Goal: Task Accomplishment & Management: Manage account settings

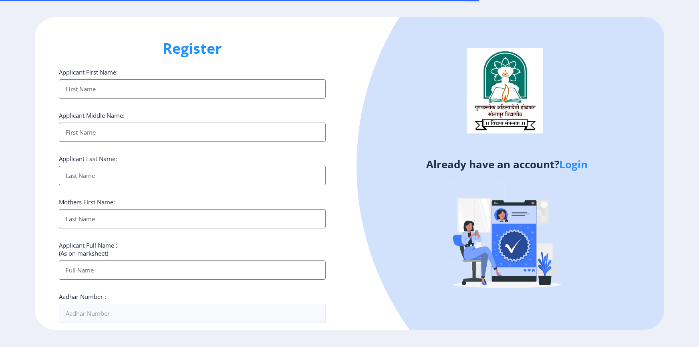
select select
click at [567, 168] on link "Login" at bounding box center [573, 164] width 28 height 14
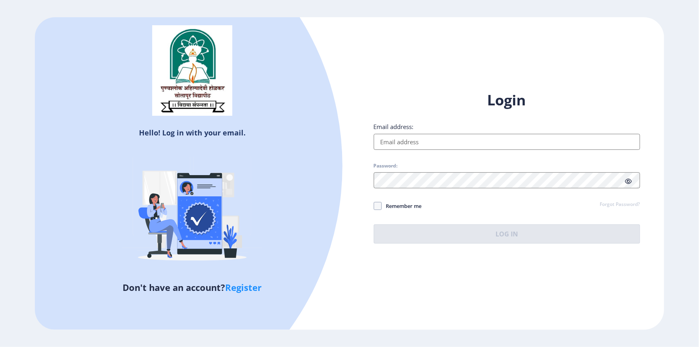
click at [458, 133] on div "Email address:" at bounding box center [507, 136] width 266 height 27
click at [456, 141] on input "Email address:" at bounding box center [507, 142] width 266 height 16
paste input "[EMAIL_ADDRESS][DOMAIN_NAME]"
type input "[EMAIL_ADDRESS][DOMAIN_NAME]"
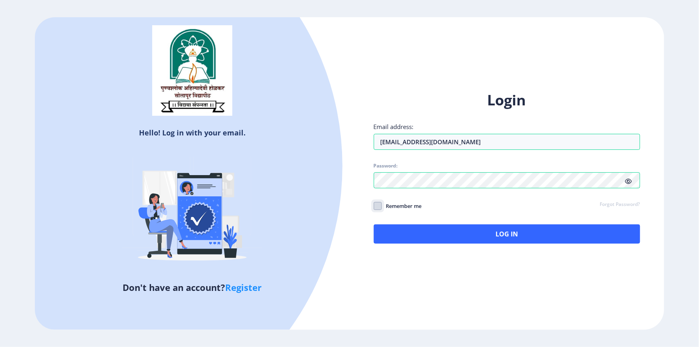
click at [374, 205] on input "Remember me" at bounding box center [374, 205] width 0 height 0
checkbox input "true"
drag, startPoint x: 497, startPoint y: 209, endPoint x: 497, endPoint y: 239, distance: 30.0
click at [497, 209] on div "Remember me Forgot Password?" at bounding box center [507, 206] width 266 height 10
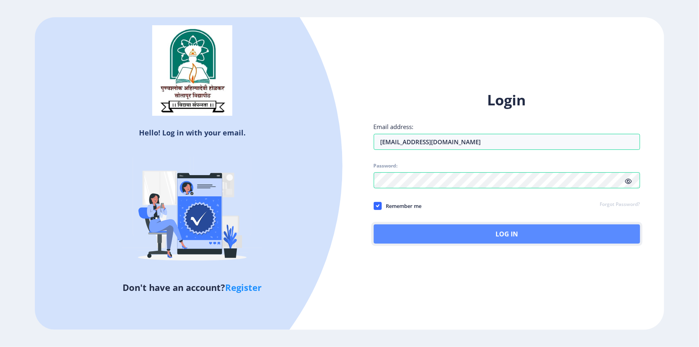
click at [497, 239] on button "Log In" at bounding box center [507, 233] width 266 height 19
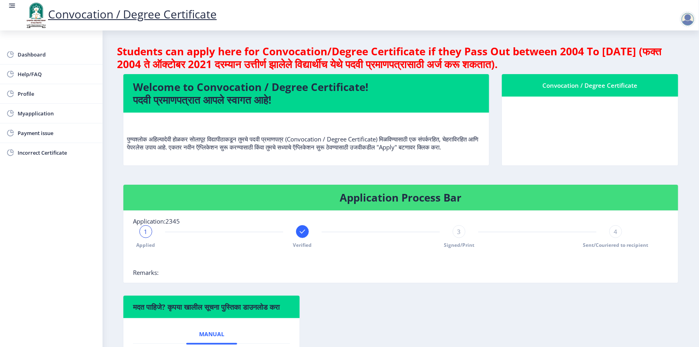
drag, startPoint x: 569, startPoint y: 118, endPoint x: 565, endPoint y: 130, distance: 13.0
click at [572, 116] on nb-card-body at bounding box center [590, 131] width 176 height 69
click at [565, 130] on nb-card-body at bounding box center [590, 131] width 176 height 69
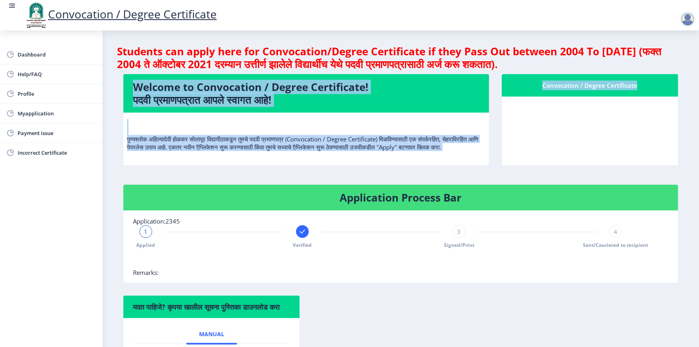
click at [565, 130] on nb-card-body at bounding box center [590, 131] width 176 height 69
click at [564, 132] on nb-card-body at bounding box center [590, 131] width 176 height 69
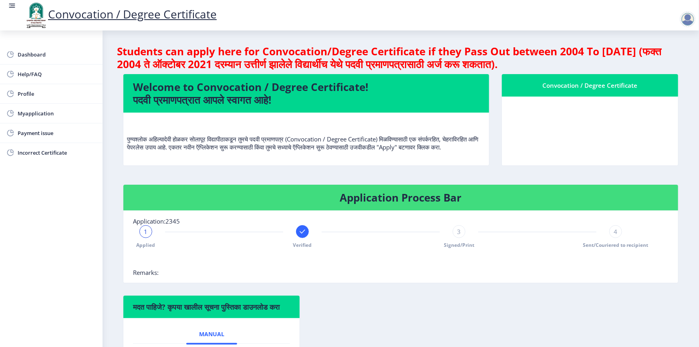
click at [562, 127] on nb-card-body at bounding box center [590, 131] width 176 height 69
click at [560, 123] on nb-card-body at bounding box center [590, 131] width 176 height 69
click at [559, 121] on nb-card-body at bounding box center [590, 131] width 176 height 69
click at [557, 118] on nb-card-body at bounding box center [590, 131] width 176 height 69
click at [555, 111] on nb-card-body at bounding box center [590, 131] width 176 height 69
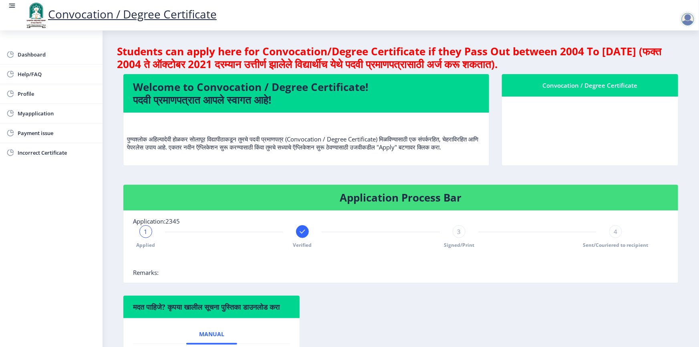
click at [553, 100] on nb-card-body at bounding box center [590, 131] width 176 height 69
click at [553, 95] on nb-card-header "Convocation / Degree Certificate" at bounding box center [590, 85] width 176 height 22
click at [550, 117] on nb-card-body at bounding box center [590, 131] width 176 height 69
click at [550, 125] on nb-card-body at bounding box center [590, 131] width 176 height 69
click at [549, 118] on nb-card-body at bounding box center [590, 131] width 176 height 69
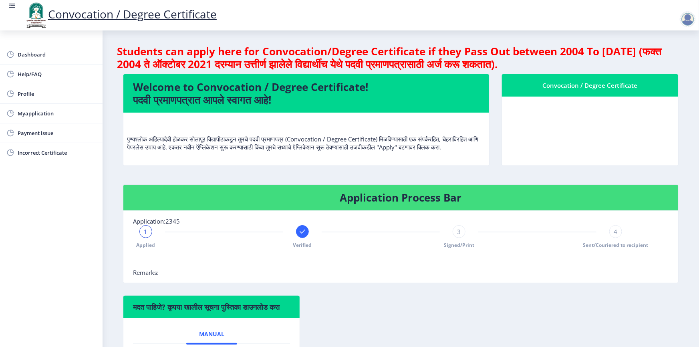
drag, startPoint x: 549, startPoint y: 100, endPoint x: 549, endPoint y: 95, distance: 4.8
click at [549, 95] on nb-card "Convocation / Degree Certificate" at bounding box center [589, 120] width 177 height 92
click at [577, 134] on nb-card-body at bounding box center [590, 131] width 176 height 69
click at [605, 116] on nb-card-body at bounding box center [590, 131] width 176 height 69
click at [606, 113] on nb-card-body at bounding box center [590, 131] width 176 height 69
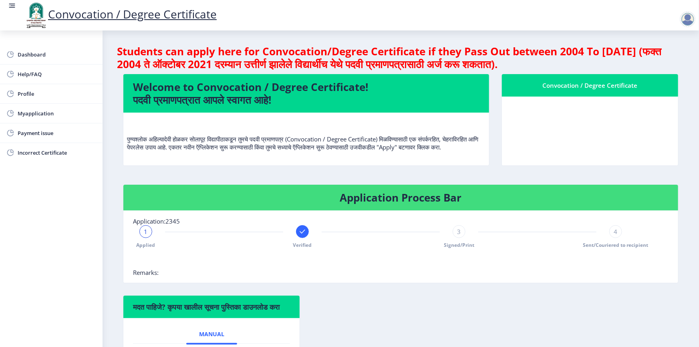
click at [606, 112] on nb-card-body at bounding box center [590, 131] width 176 height 69
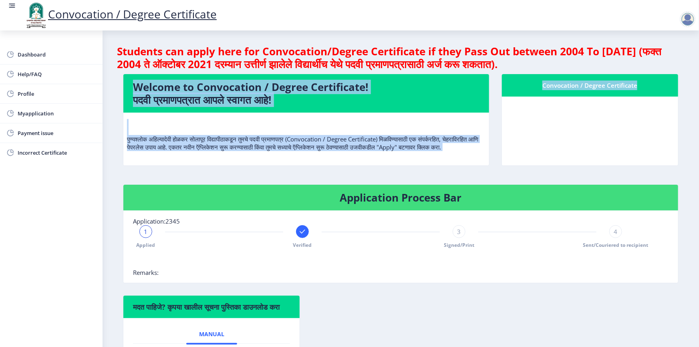
click at [604, 108] on nb-card-body at bounding box center [590, 131] width 176 height 69
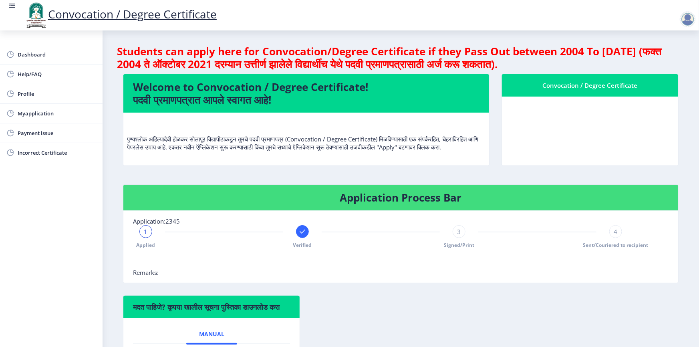
click at [602, 102] on nb-card-body at bounding box center [590, 131] width 176 height 69
click at [601, 97] on nb-card-body at bounding box center [590, 131] width 176 height 69
click at [600, 91] on nb-card-header "Convocation / Degree Certificate" at bounding box center [590, 85] width 176 height 22
click at [598, 85] on div "Convocation / Degree Certificate" at bounding box center [590, 86] width 157 height 10
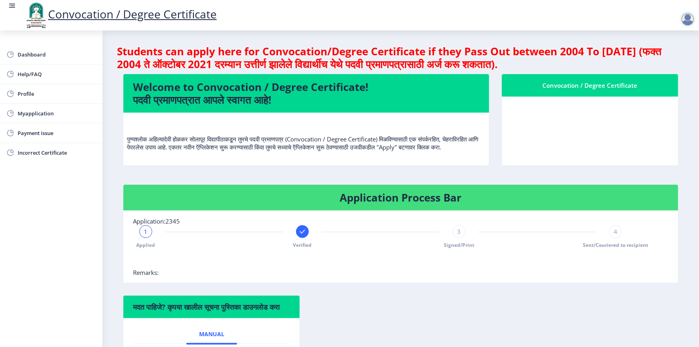
click at [594, 66] on h4 "Students can apply here for Convocation/Degree Certificate if they Pass Out bet…" at bounding box center [401, 58] width 568 height 26
click at [44, 39] on div "Dashboard Help/FAQ Profile Myapplication Payment issue Incorrect Certificate" at bounding box center [51, 188] width 103 height 316
click at [45, 56] on span "Dashboard" at bounding box center [57, 55] width 79 height 10
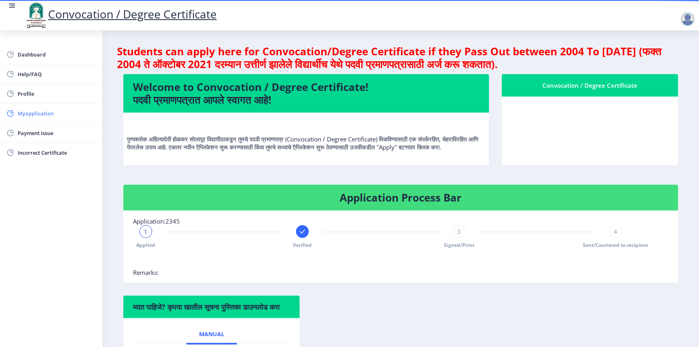
click at [0, 104] on link "Myapplication" at bounding box center [51, 113] width 103 height 19
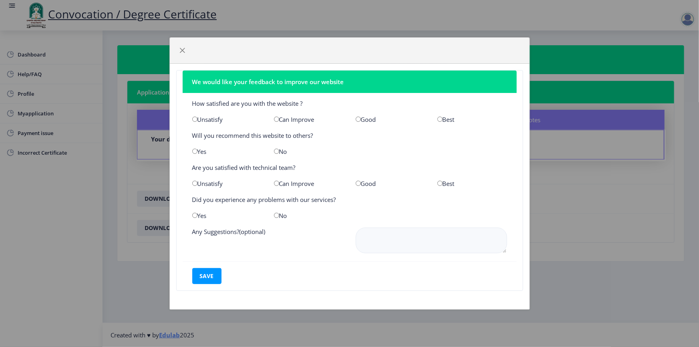
click at [40, 76] on div "We would like your feedback to improve our website How satisfied are you with t…" at bounding box center [349, 173] width 699 height 347
click at [185, 52] on button "button" at bounding box center [182, 50] width 13 height 13
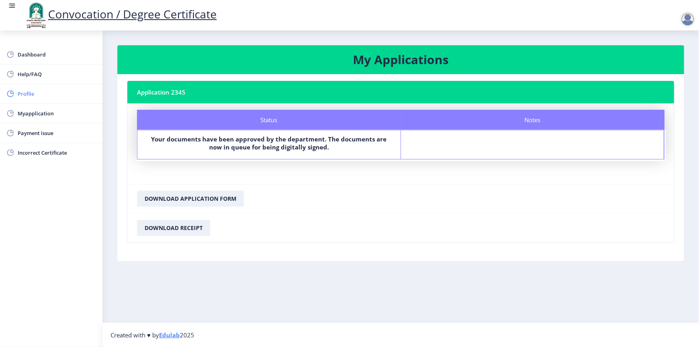
click at [36, 95] on span "Profile" at bounding box center [57, 94] width 79 height 10
select select
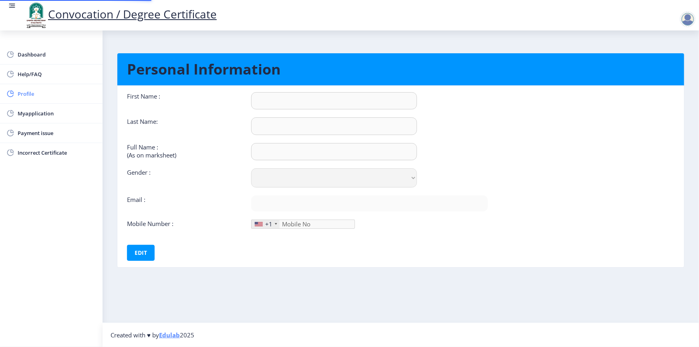
type input "[PERSON_NAME]"
type input "[PERSON_NAME] [PERSON_NAME]"
select select "[DEMOGRAPHIC_DATA]"
type input "[EMAIL_ADDRESS][DOMAIN_NAME]"
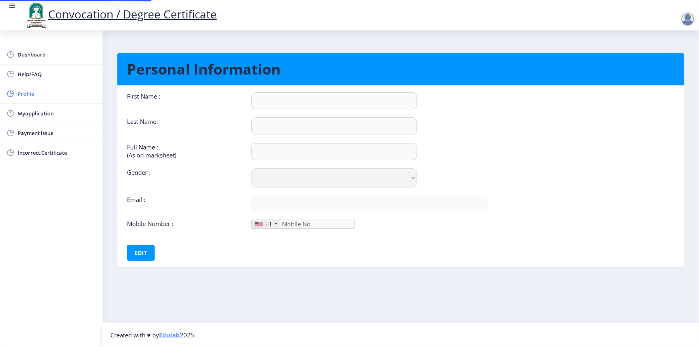
type input "9022715641"
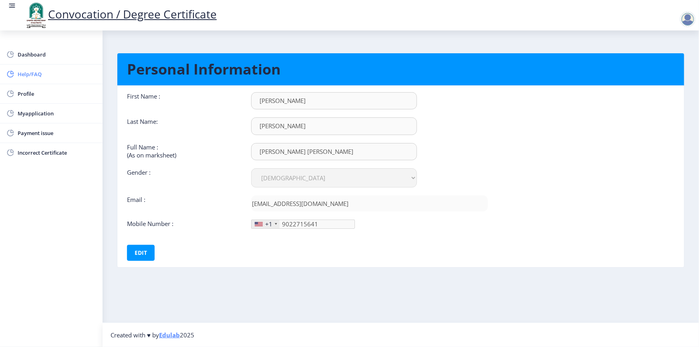
click at [31, 68] on link "Help/FAQ" at bounding box center [51, 73] width 103 height 19
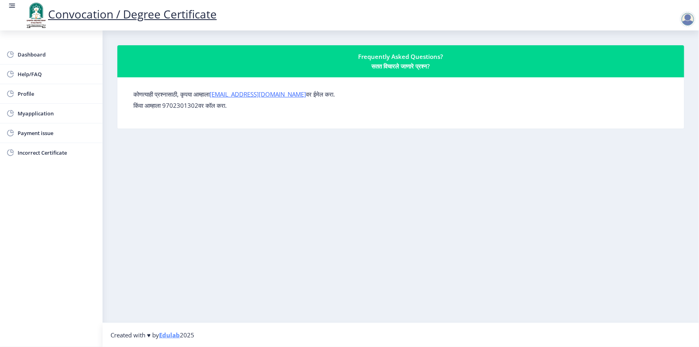
click at [184, 107] on p "किंवा आम्हाला 9702301302वर कॉल करा." at bounding box center [400, 105] width 535 height 8
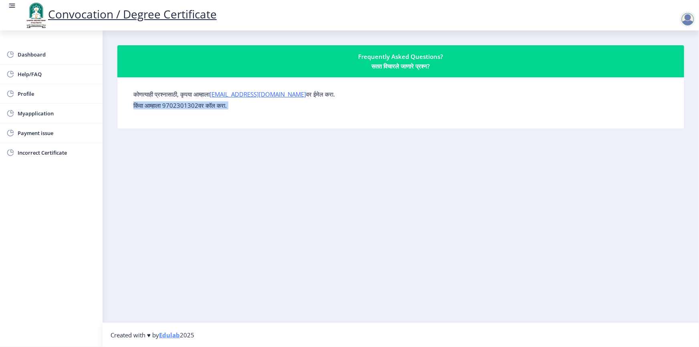
click at [184, 107] on p "किंवा आम्हाला 9702301302वर कॉल करा." at bounding box center [400, 105] width 535 height 8
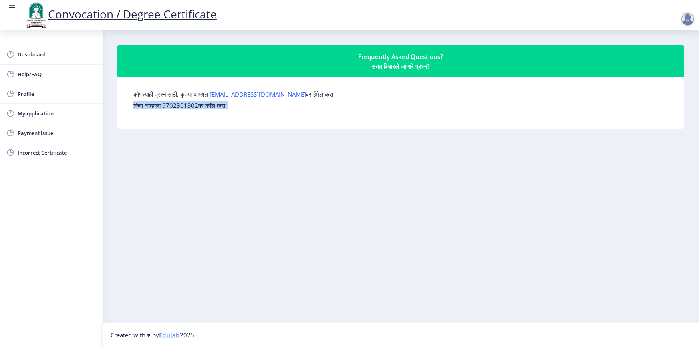
click at [183, 105] on p "किंवा आम्हाला 9702301302वर कॉल करा." at bounding box center [400, 105] width 535 height 8
click at [183, 104] on p "किंवा आम्हाला 9702301302वर कॉल करा." at bounding box center [400, 105] width 535 height 8
click at [182, 103] on p "किंवा आम्हाला 9702301302वर कॉल करा." at bounding box center [400, 105] width 535 height 8
click at [181, 100] on form "कोणत्याही प्रश्नासाठी, कृपया आम्हाला [EMAIL_ADDRESS][DOMAIN_NAME] वर ईमेल करा. …" at bounding box center [400, 99] width 535 height 19
